Goal: Task Accomplishment & Management: Manage account settings

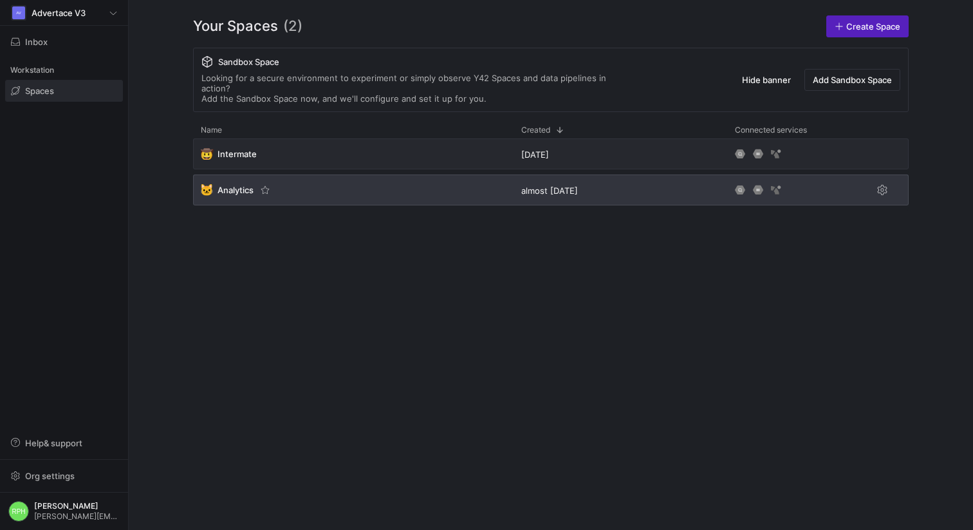
click at [237, 185] on span "Analytics" at bounding box center [236, 190] width 36 height 10
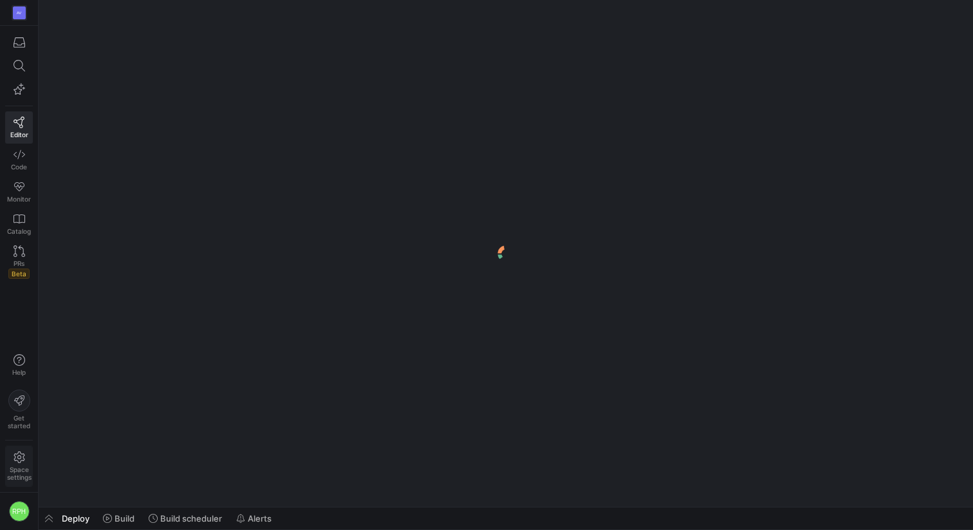
click at [21, 475] on span "Space settings" at bounding box center [19, 472] width 24 height 15
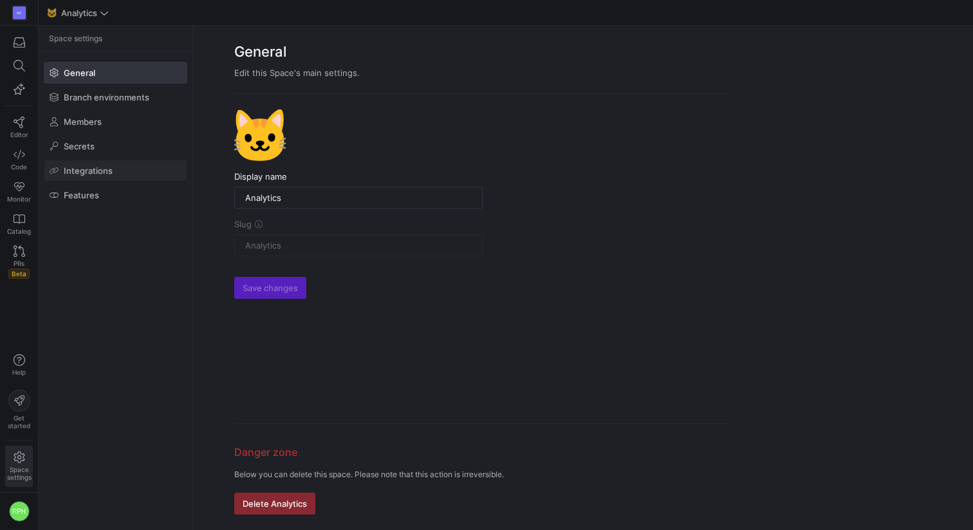
click at [94, 178] on span at bounding box center [115, 170] width 142 height 21
